Goal: Find specific page/section: Find specific page/section

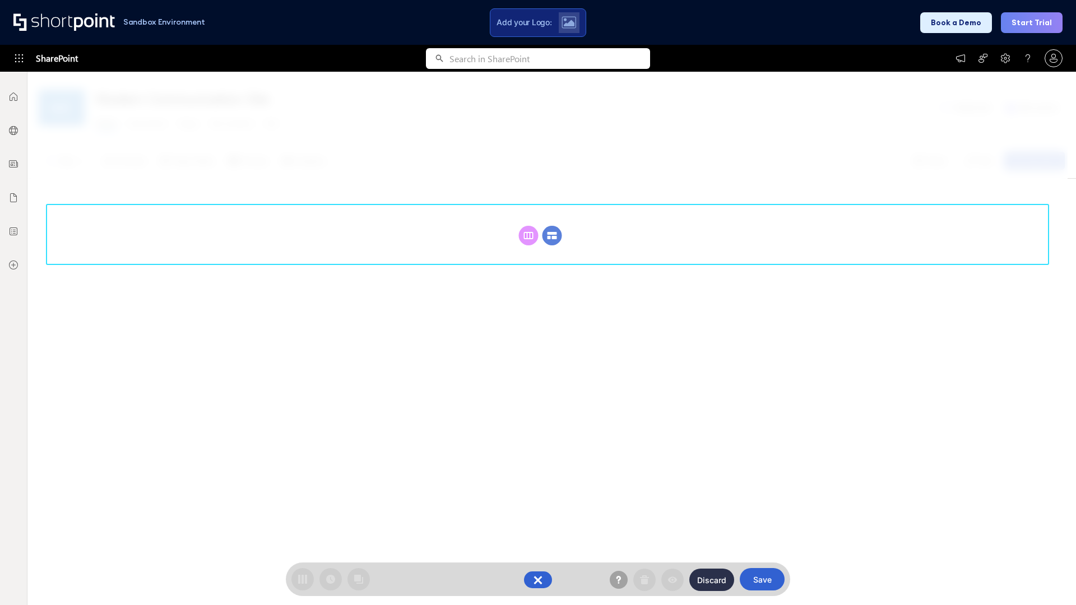
click at [552, 226] on circle at bounding box center [553, 236] width 20 height 20
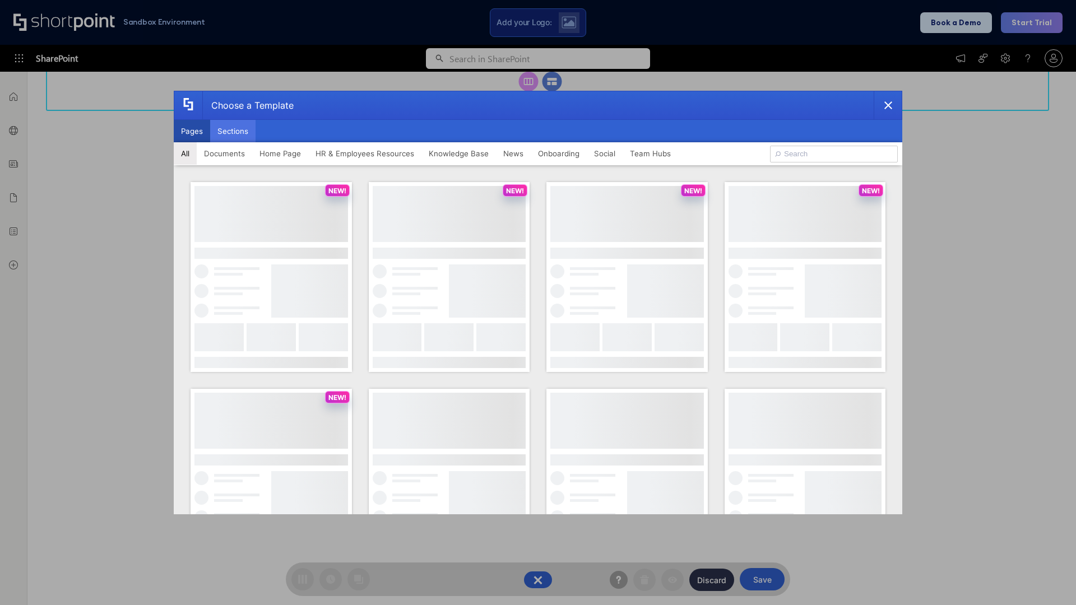
click at [233, 131] on button "Sections" at bounding box center [232, 131] width 45 height 22
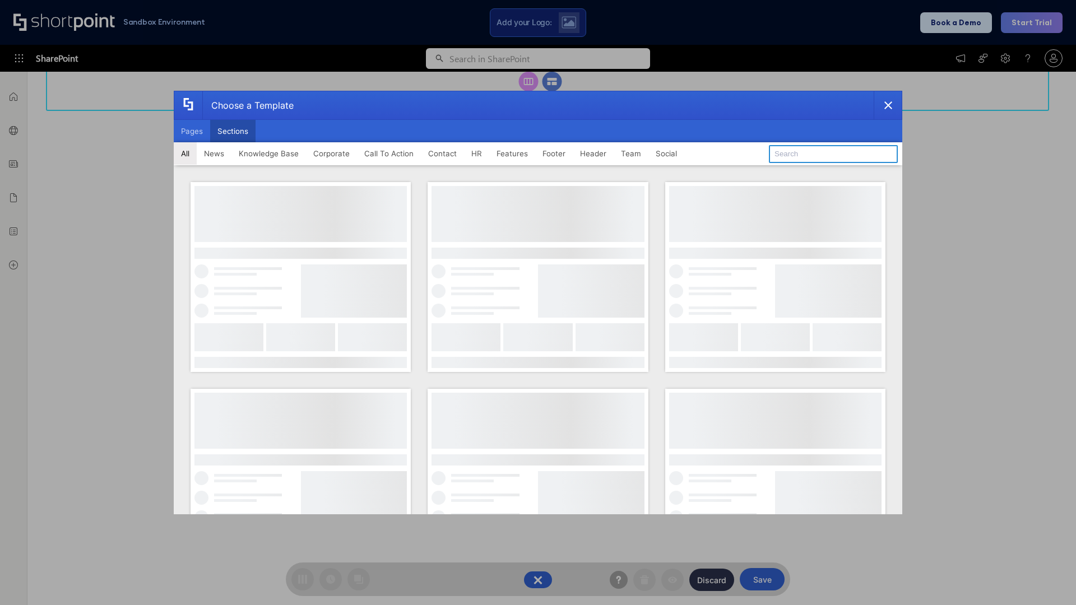
type input "Cards"
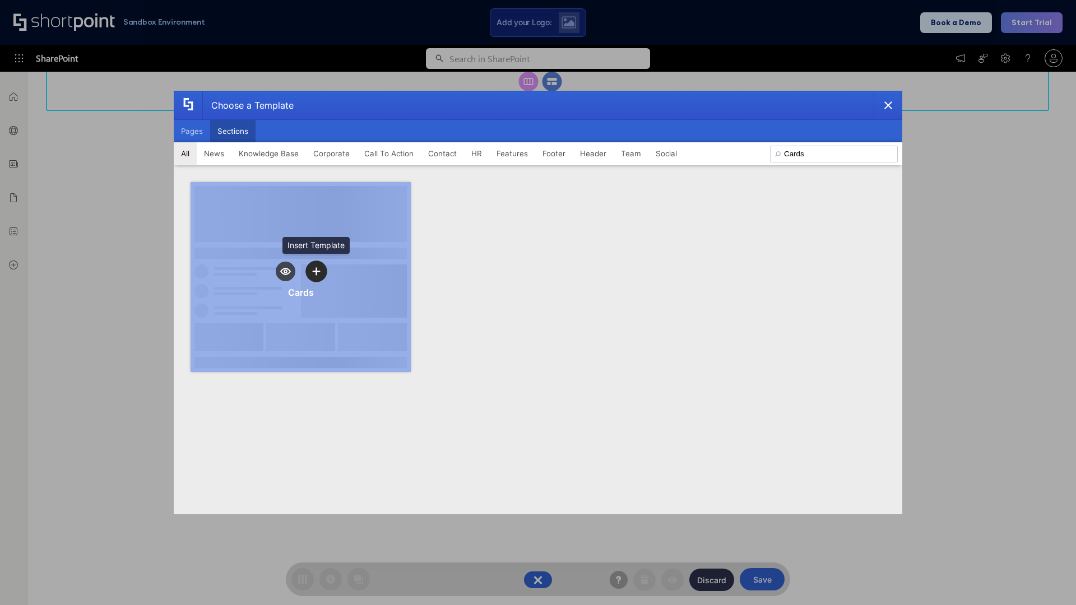
click at [316, 271] on icon "template selector" at bounding box center [316, 271] width 8 height 8
